Goal: Task Accomplishment & Management: Complete application form

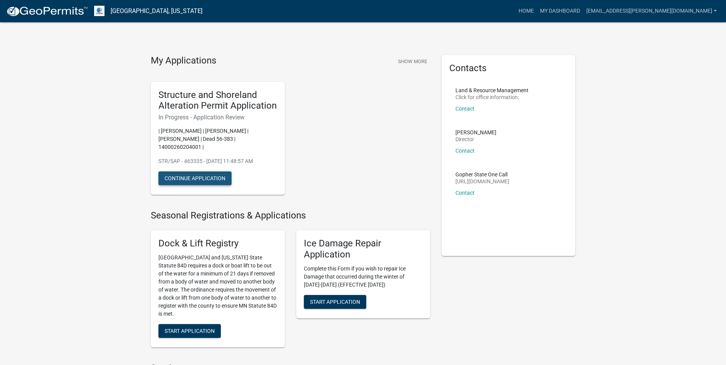
click at [199, 171] on button "Continue Application" at bounding box center [194, 178] width 73 height 14
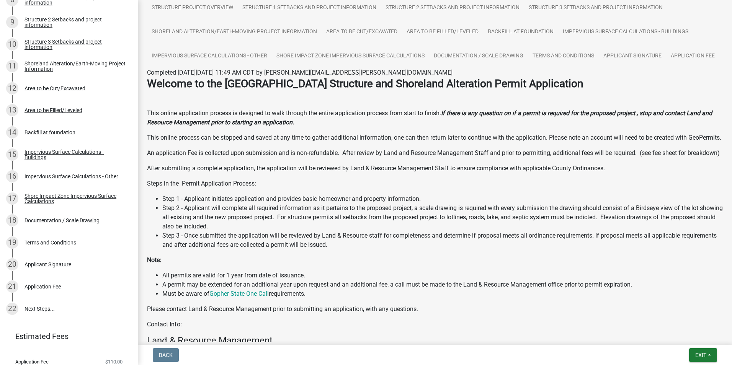
scroll to position [334, 0]
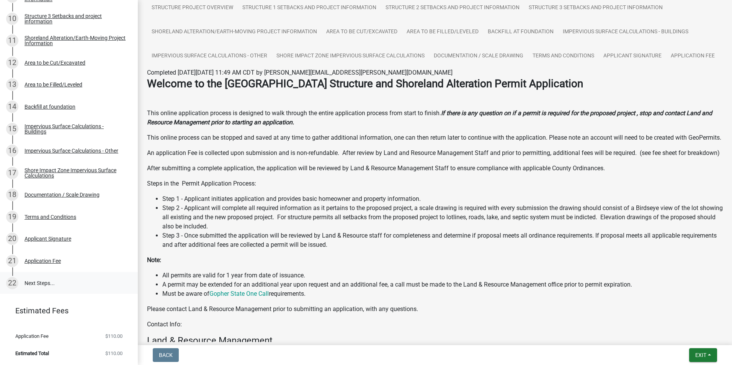
click at [42, 284] on link "22 Next Steps..." at bounding box center [69, 283] width 138 height 22
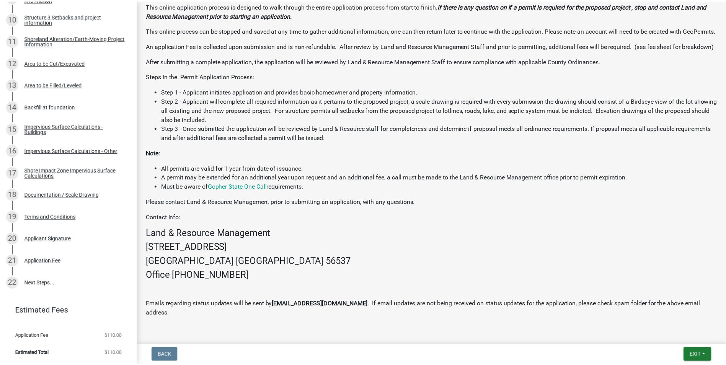
scroll to position [248, 0]
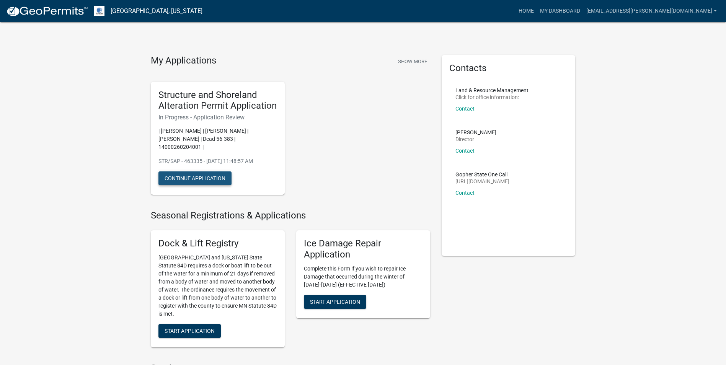
click at [199, 171] on button "Continue Application" at bounding box center [194, 178] width 73 height 14
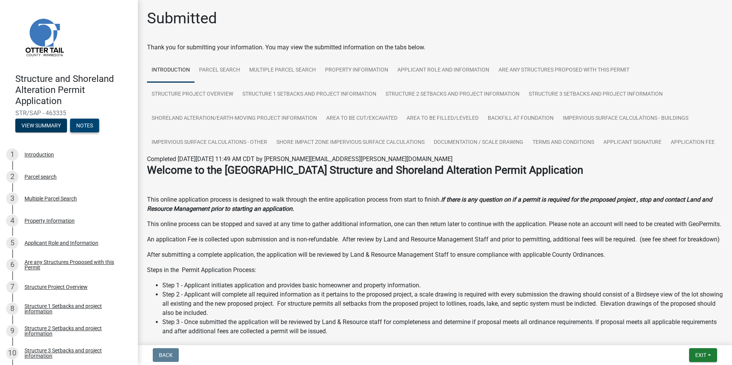
click at [78, 127] on button "Notes" at bounding box center [84, 126] width 29 height 14
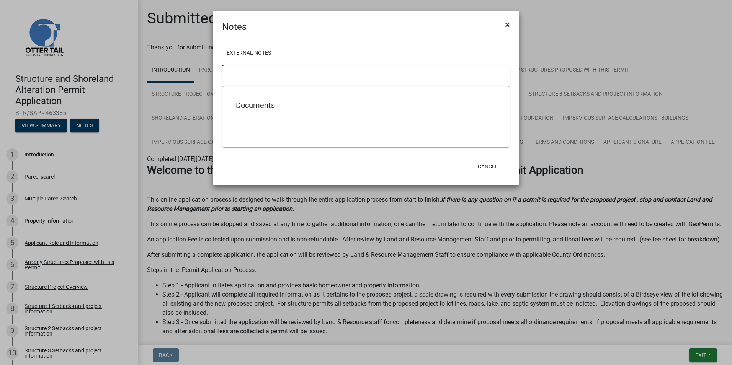
click at [506, 24] on span "×" at bounding box center [507, 24] width 5 height 11
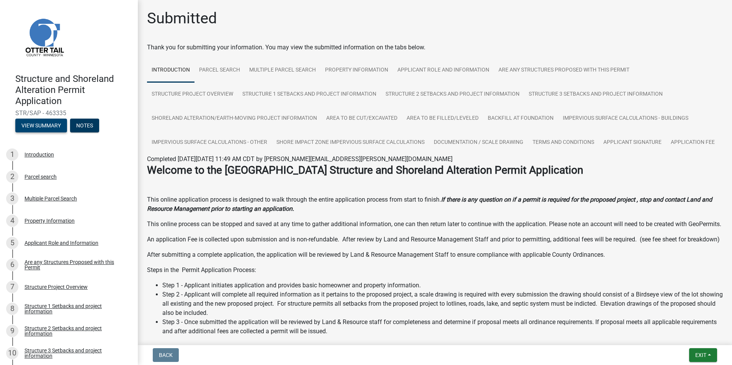
click at [33, 127] on button "View Summary" at bounding box center [41, 126] width 52 height 14
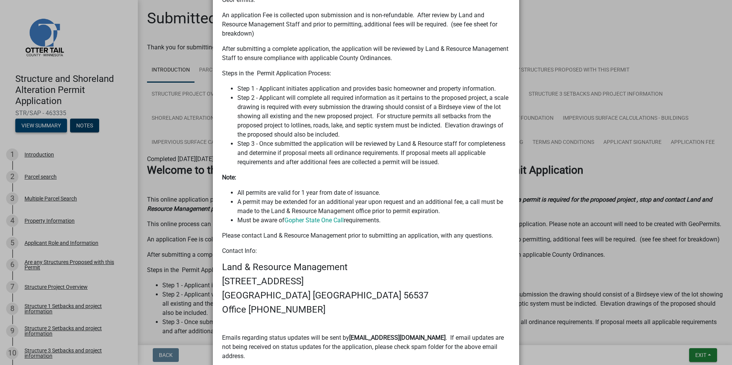
scroll to position [461, 0]
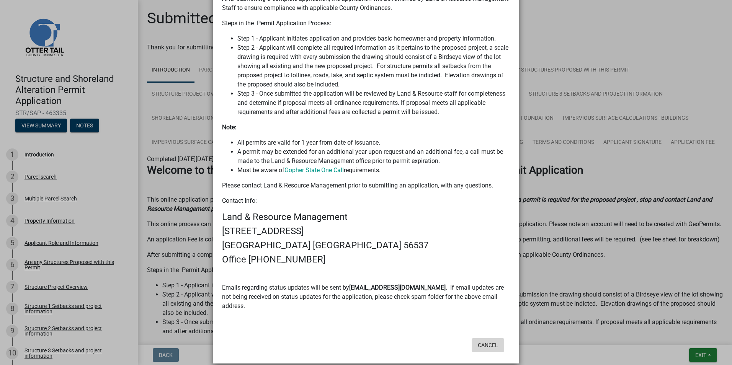
click at [485, 338] on button "Cancel" at bounding box center [487, 345] width 33 height 14
